Goal: Communication & Community: Answer question/provide support

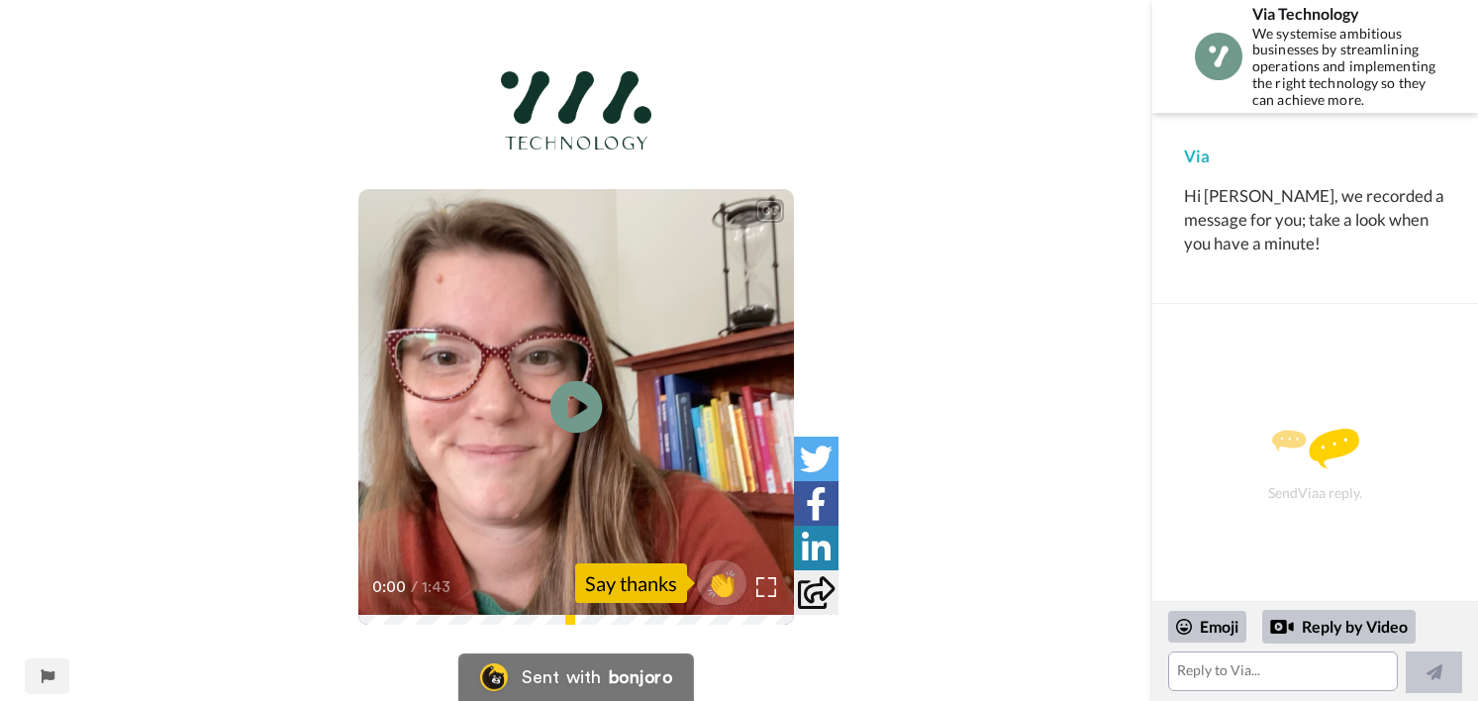
click at [587, 402] on icon at bounding box center [576, 407] width 52 height 52
click at [1205, 669] on textarea at bounding box center [1283, 671] width 230 height 40
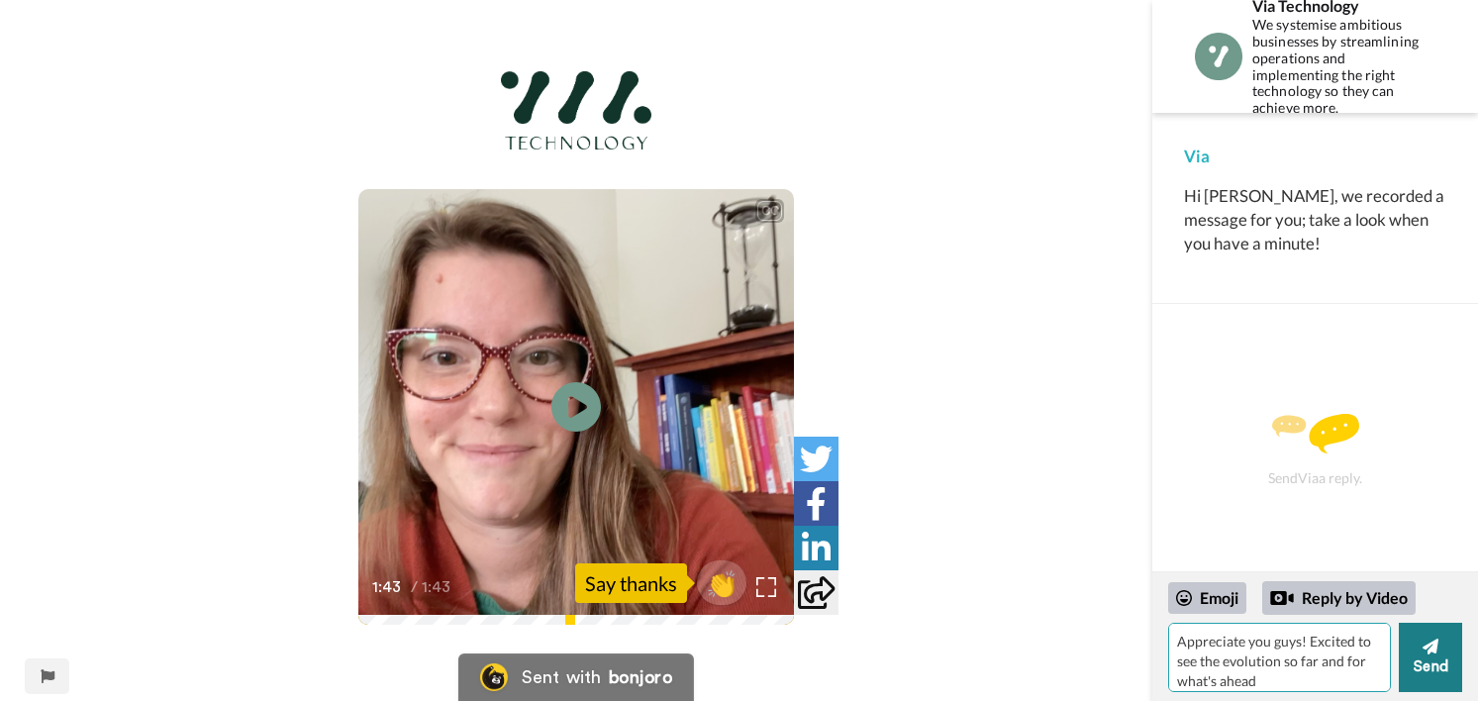
type textarea "Appreciate you guys! Excited to see the evolution so far and for what's ahead"
click at [1434, 648] on icon at bounding box center [1430, 646] width 16 height 16
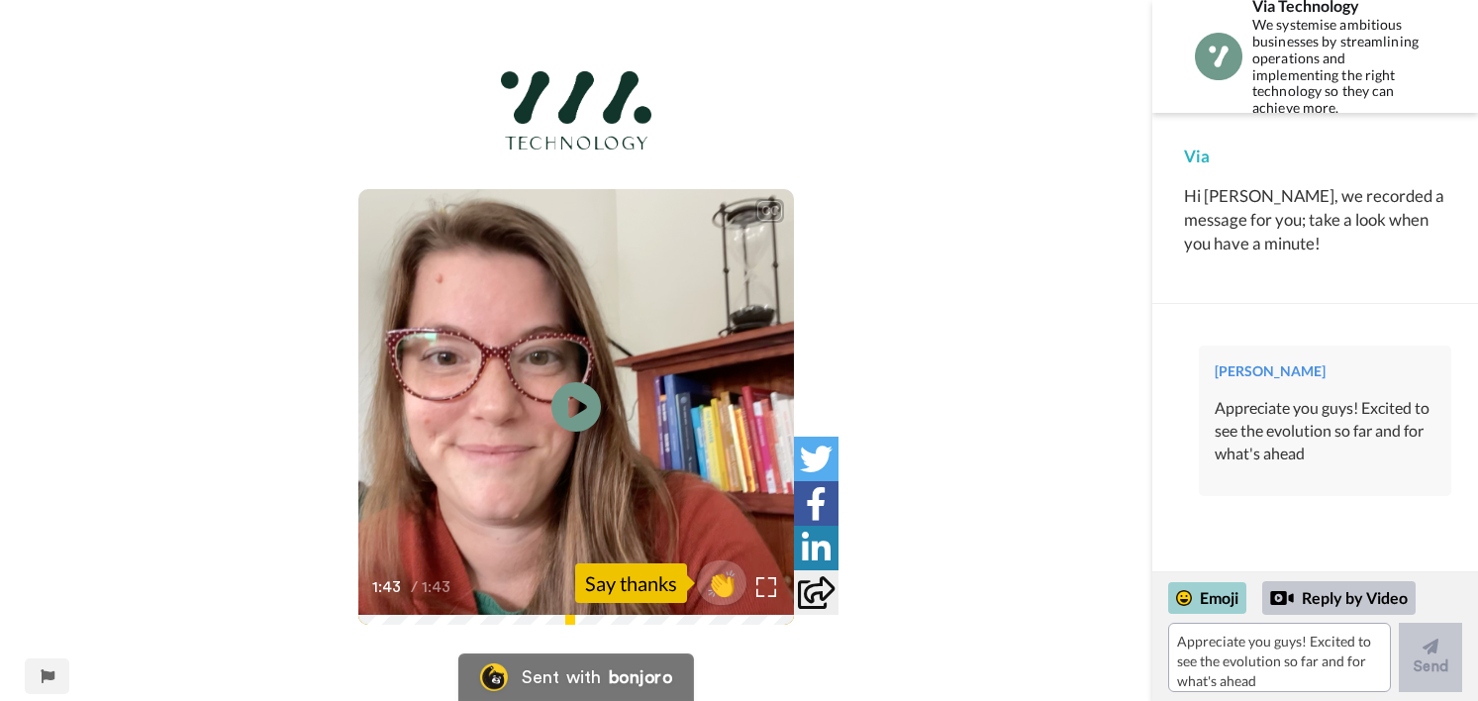
click at [1194, 602] on div "Emoji" at bounding box center [1207, 598] width 78 height 32
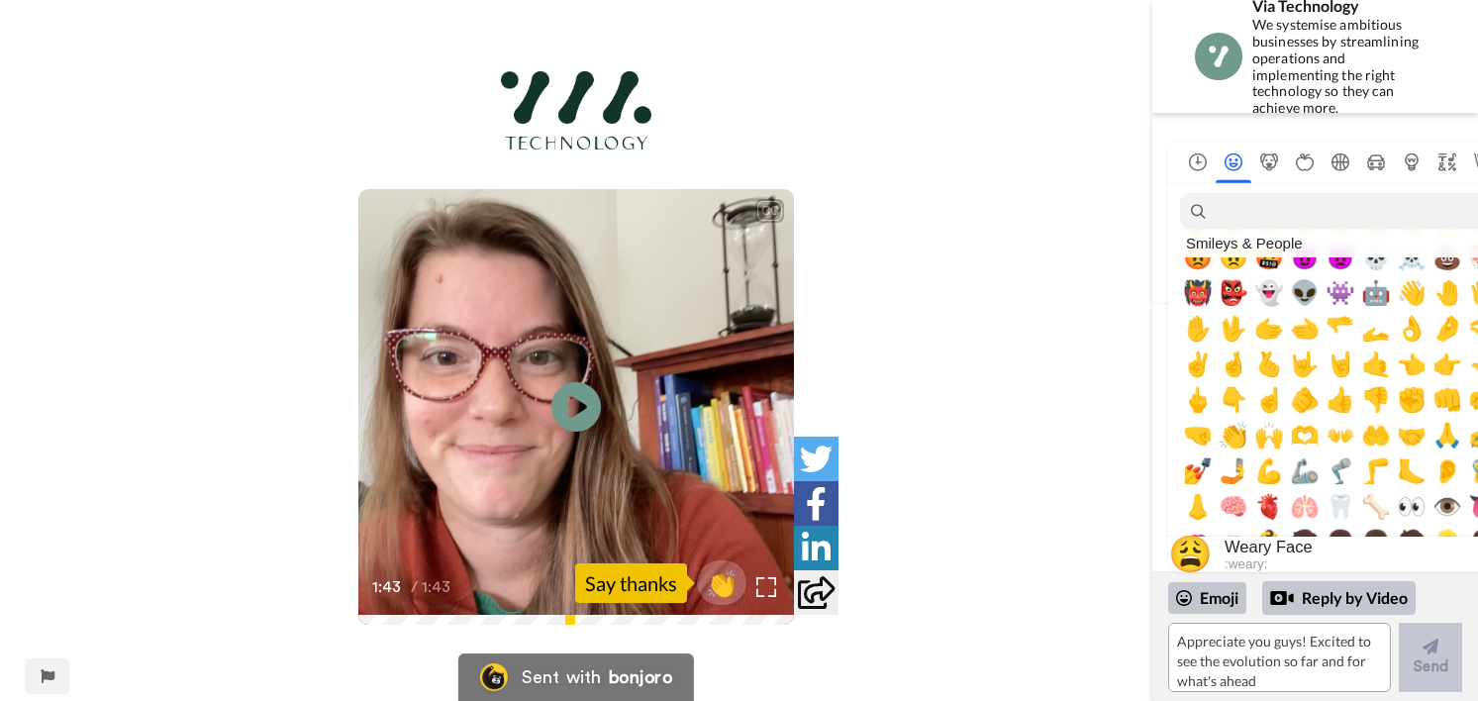
scroll to position [476, 0]
click at [1453, 400] on span "👊" at bounding box center [1447, 399] width 30 height 28
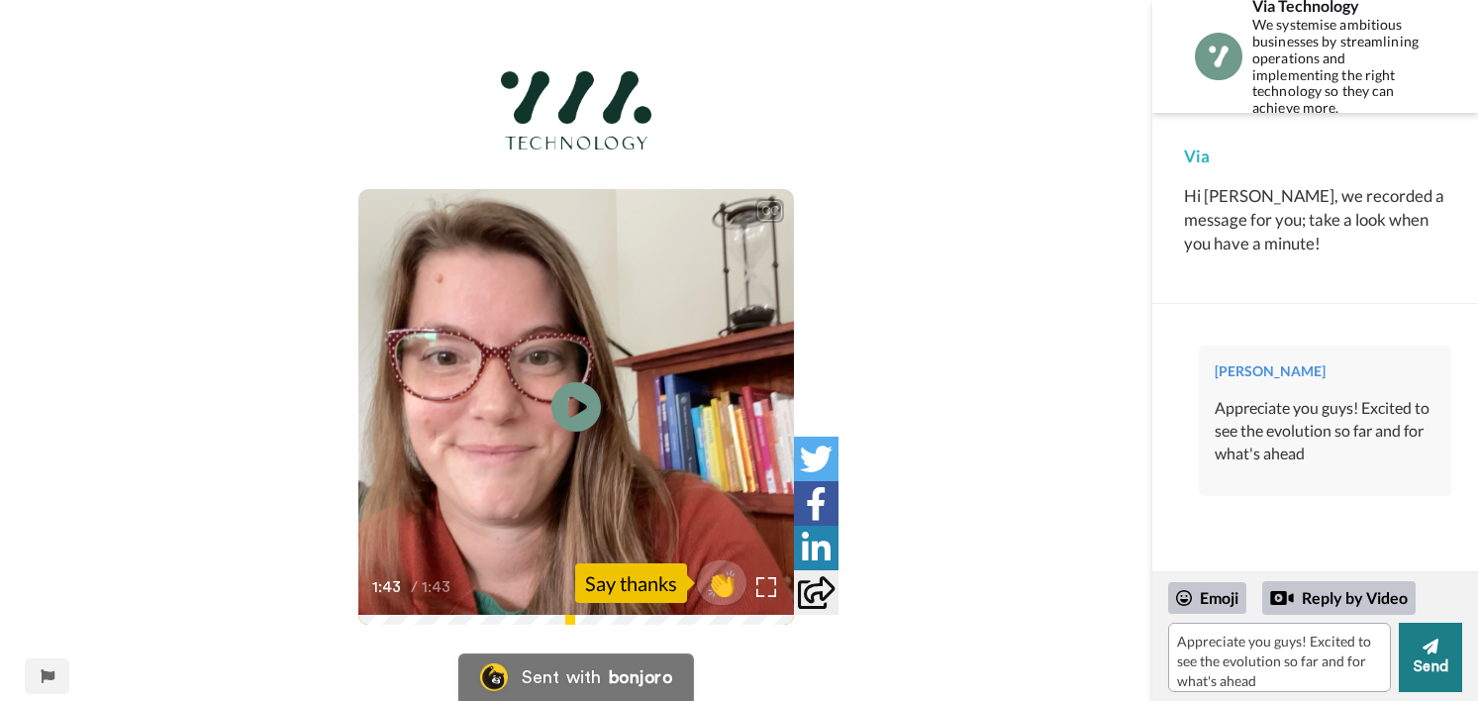
click at [1422, 655] on button "Send" at bounding box center [1429, 656] width 63 height 69
click at [1218, 653] on textarea "Appreciate you guys! Excited to see the evolution so far and for what's ahead" at bounding box center [1279, 656] width 223 height 69
type textarea "I also lo"
